Goal: Task Accomplishment & Management: Use online tool/utility

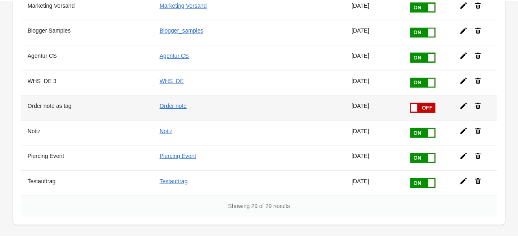
scroll to position [608, 0]
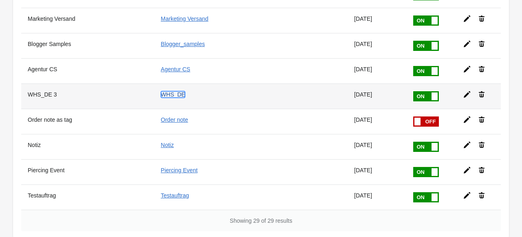
click at [172, 91] on link "WHS_DE" at bounding box center [173, 94] width 24 height 7
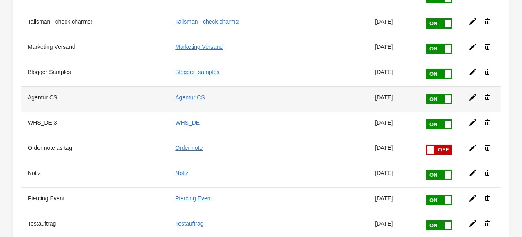
scroll to position [567, 0]
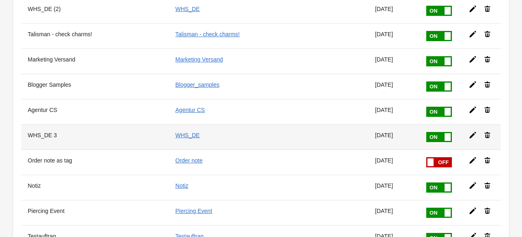
click at [469, 131] on icon at bounding box center [473, 135] width 8 height 8
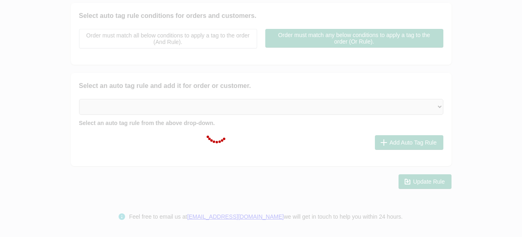
type input "WHS_DE 3"
checkbox input "true"
type input "WHS_DE"
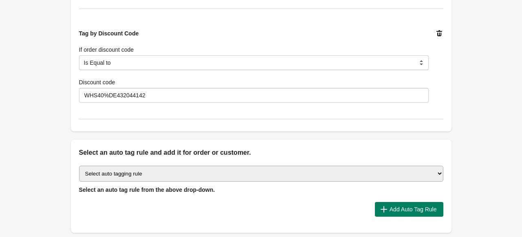
scroll to position [975, 0]
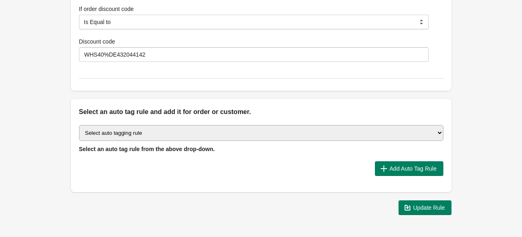
click at [142, 131] on select "Select auto tagging rule Tag by order amount Tag based on the order count (Volu…" at bounding box center [261, 133] width 364 height 16
select select "7"
click at [79, 125] on select "Select auto tagging rule Tag by order amount Tag based on the order count (Volu…" at bounding box center [261, 133] width 364 height 16
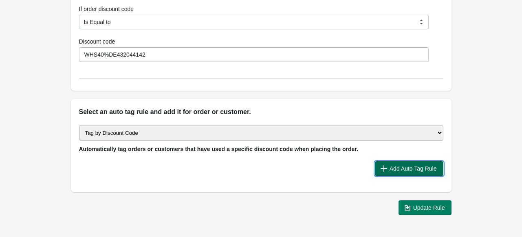
click at [396, 170] on span "Add Auto Tag Rule" at bounding box center [413, 168] width 47 height 7
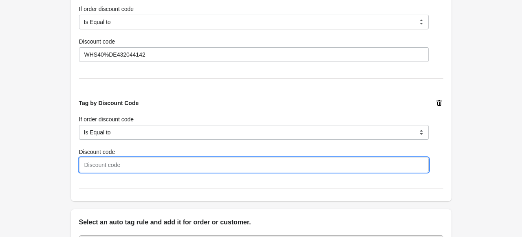
click at [108, 161] on input "Discount code" at bounding box center [254, 165] width 350 height 15
paste input "WHS40%DE313269700"
type input "WHS40%DE313269700"
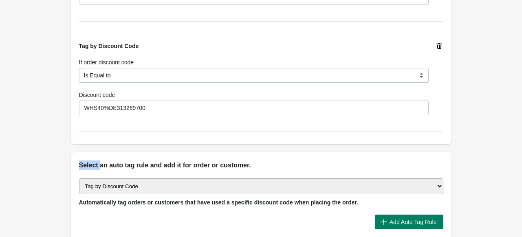
scroll to position [1097, 0]
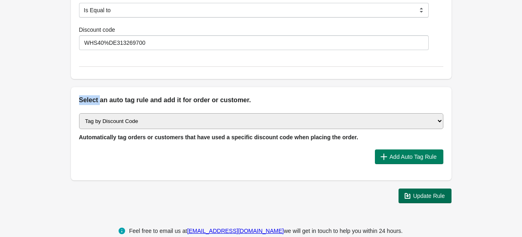
click at [413, 195] on span "Update Rule" at bounding box center [429, 196] width 32 height 7
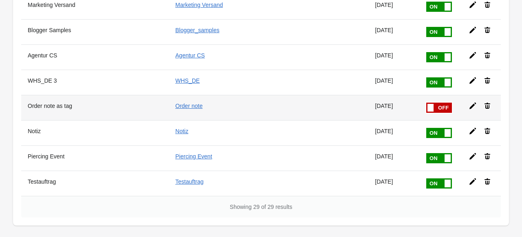
scroll to position [608, 0]
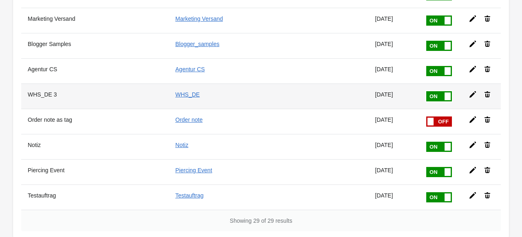
click at [469, 90] on icon at bounding box center [473, 94] width 8 height 8
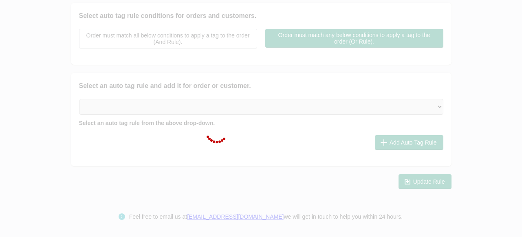
type input "WHS_DE 3"
checkbox input "true"
type input "WHS_DE"
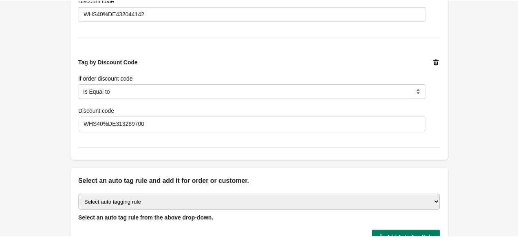
scroll to position [948, 0]
